Goal: Information Seeking & Learning: Learn about a topic

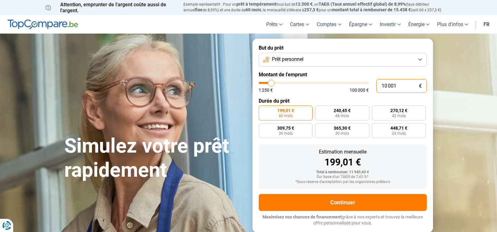
click at [401, 86] on input "10 001" at bounding box center [401, 86] width 50 height 14
type input "1 000"
type input "1250"
type input "100"
type input "1250"
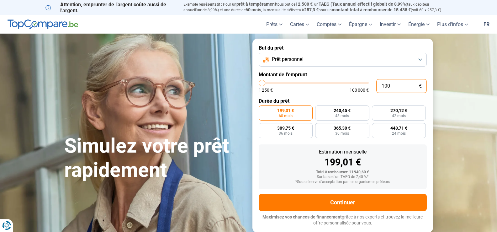
type input "10"
type input "1250"
type input "1"
type input "1250"
type input "0"
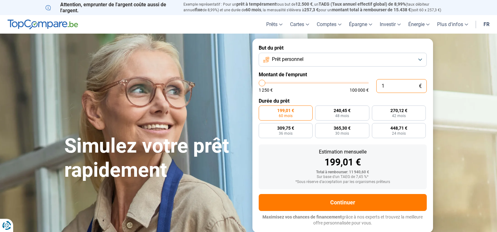
type input "1250"
type input "5"
type input "1250"
type input "50"
type input "1250"
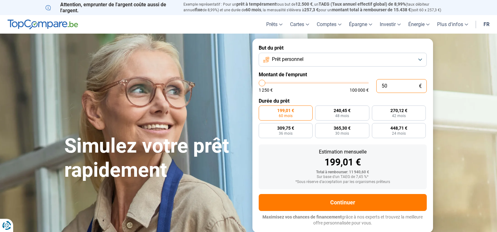
type input "500"
type input "1250"
type input "5 000"
type input "5000"
radio input "true"
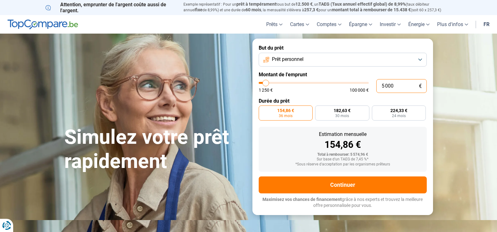
type input "5 000"
